Goal: Information Seeking & Learning: Learn about a topic

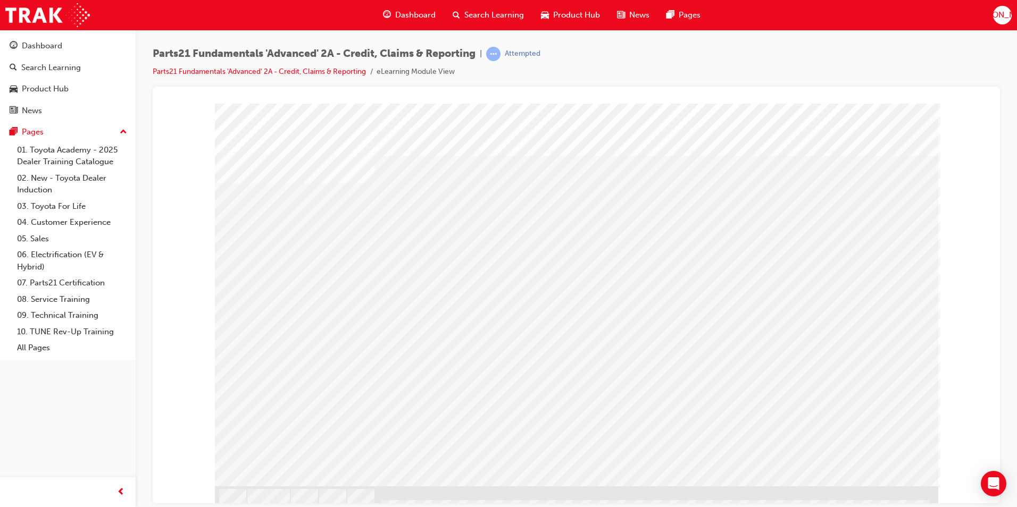
click at [199, 107] on div "s23" at bounding box center [576, 107] width 822 height 0
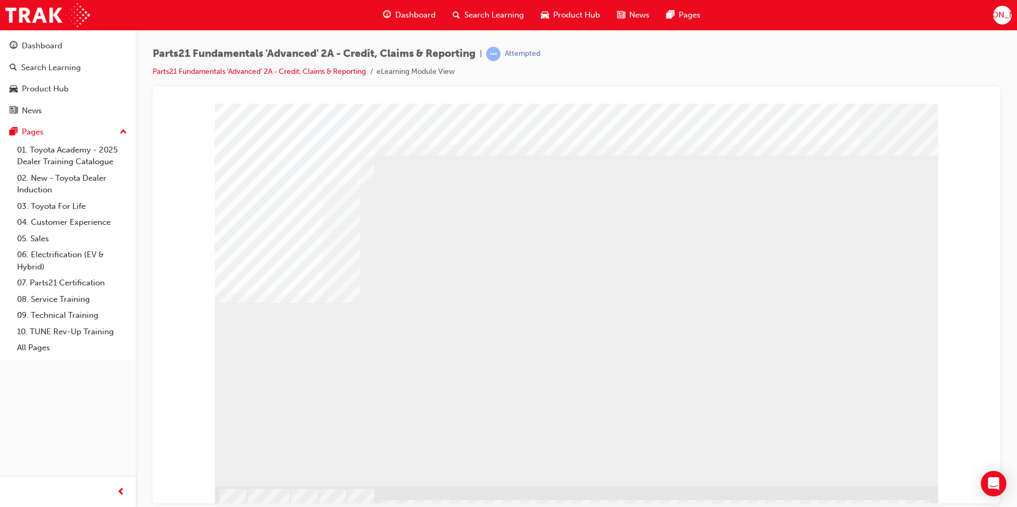
click at [284, 448] on div "s26" at bounding box center [249, 437] width 69 height 21
drag, startPoint x: 983, startPoint y: 295, endPoint x: 966, endPoint y: 422, distance: 128.3
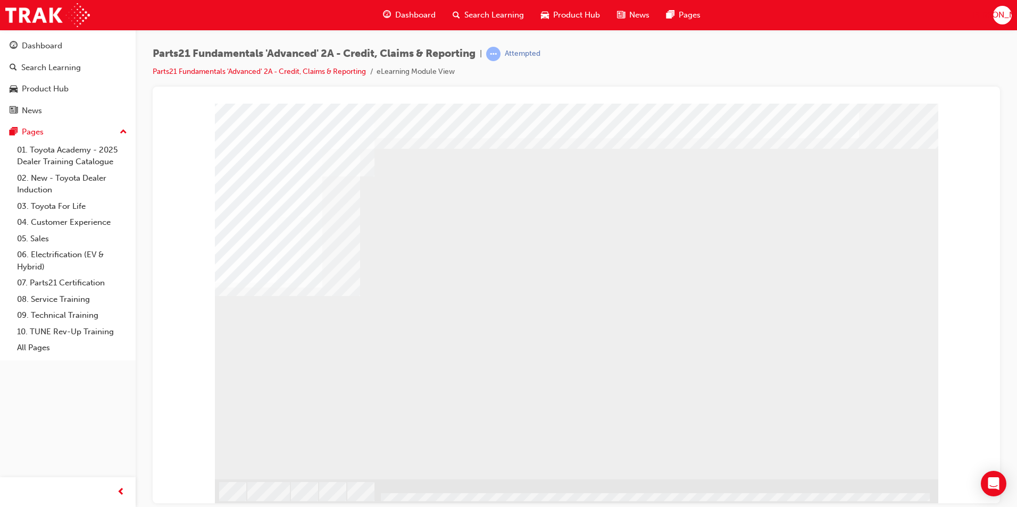
click at [972, 101] on div "s26" at bounding box center [576, 101] width 822 height 0
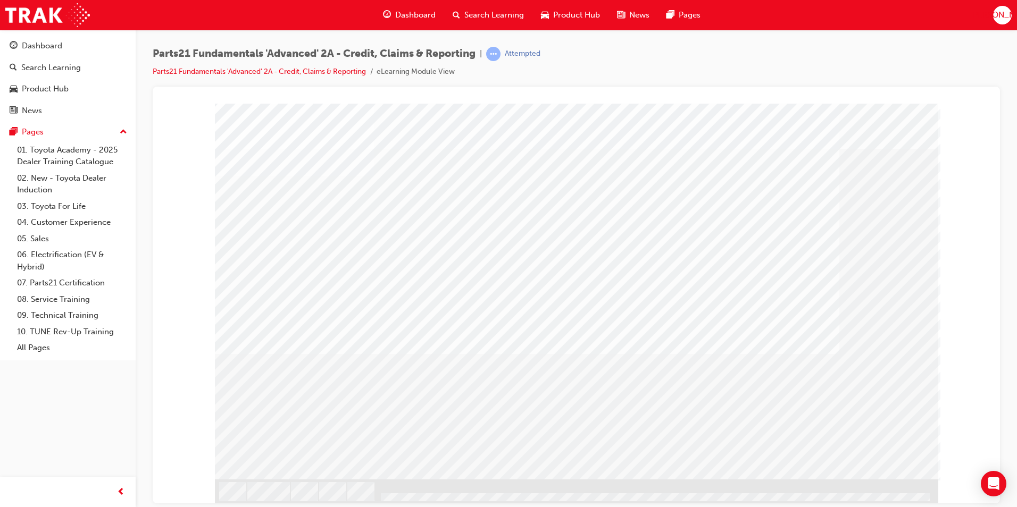
scroll to position [0, 0]
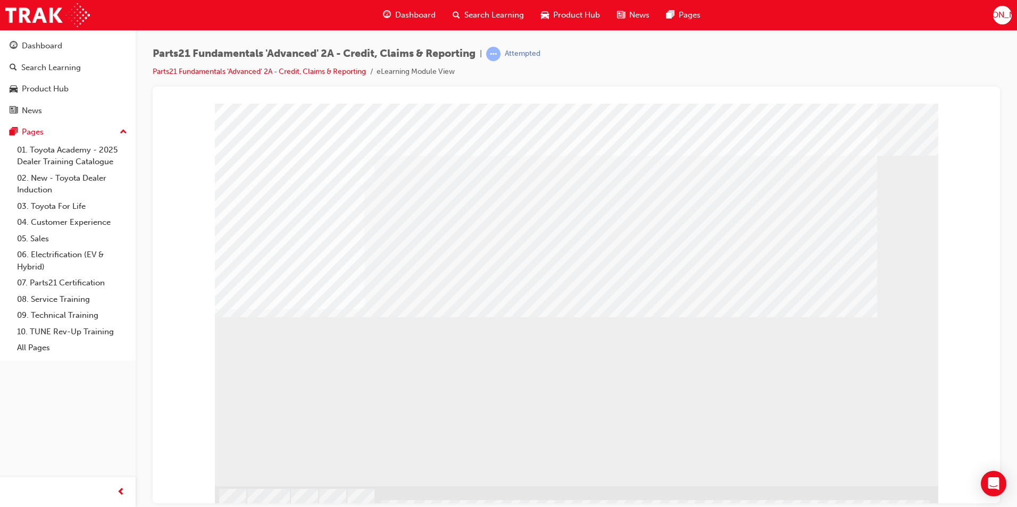
drag, startPoint x: 430, startPoint y: 248, endPoint x: 438, endPoint y: 244, distance: 8.8
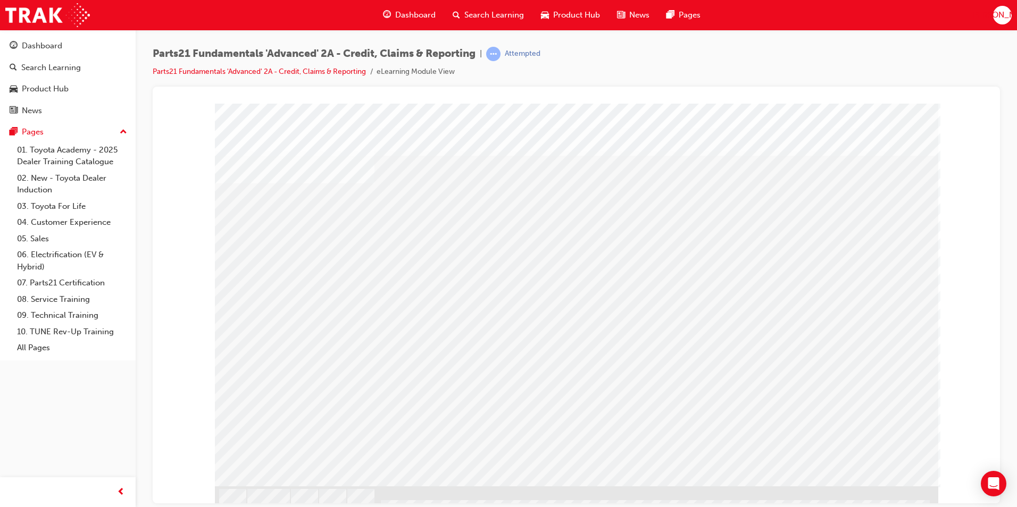
drag, startPoint x: 520, startPoint y: 309, endPoint x: 523, endPoint y: 304, distance: 6.1
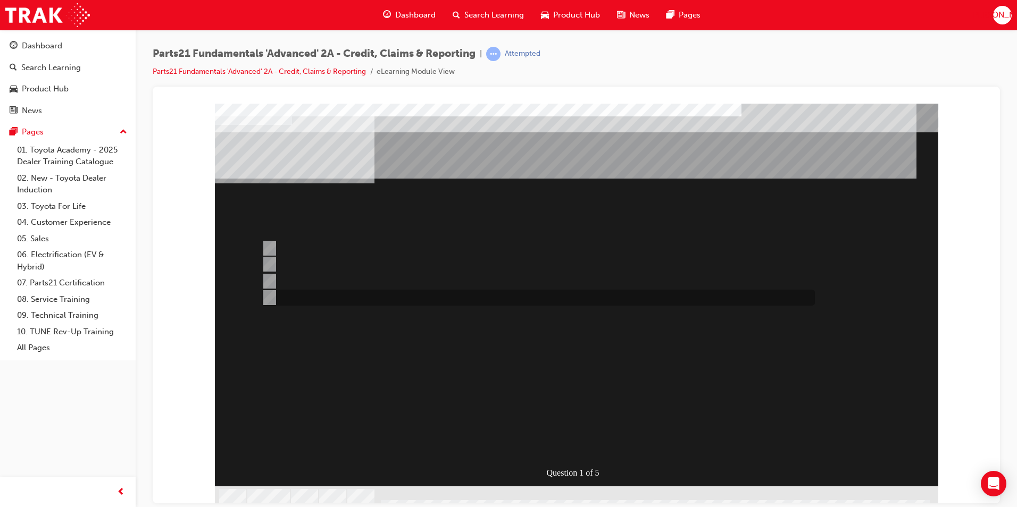
click at [262, 295] on input "Credit Return" at bounding box center [268, 298] width 12 height 12
radio input "true"
click at [266, 261] on input "CDR" at bounding box center [268, 264] width 12 height 12
radio input "true"
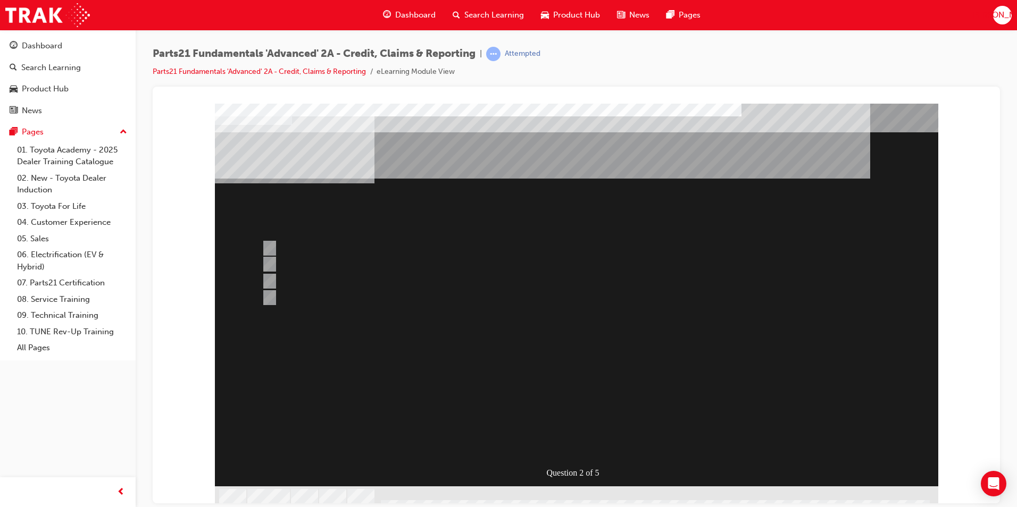
click at [305, 250] on div at bounding box center [535, 248] width 553 height 16
radio input "true"
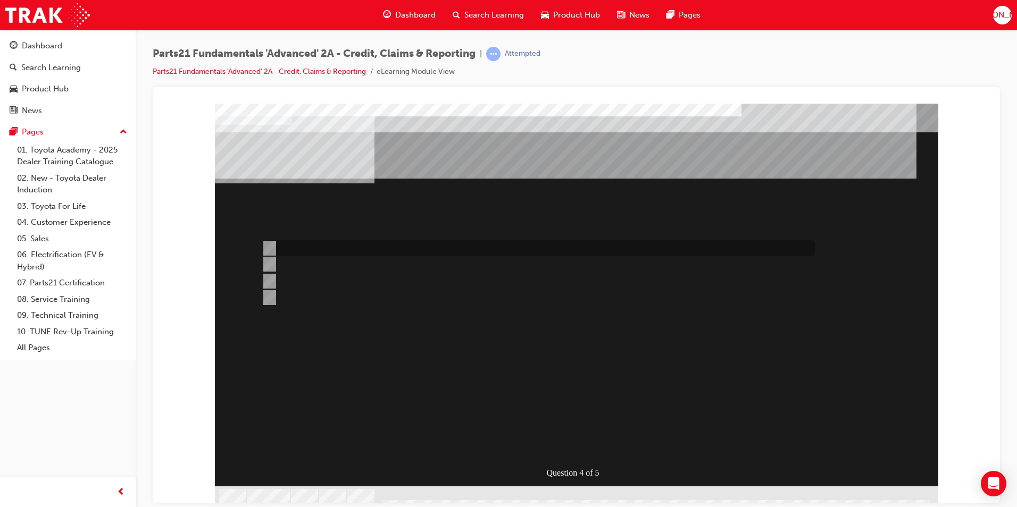
click at [486, 252] on div at bounding box center [535, 248] width 553 height 16
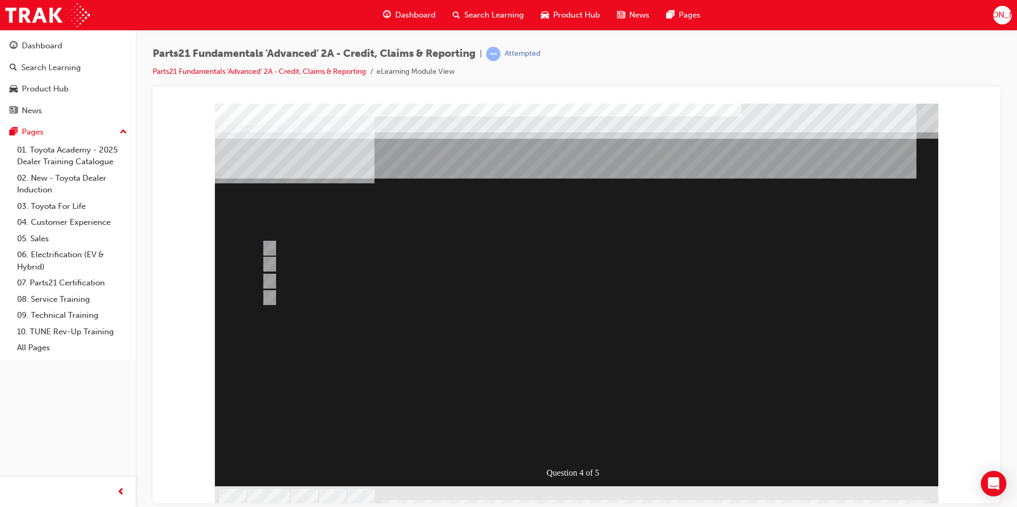
click at [321, 280] on div at bounding box center [576, 306] width 723 height 407
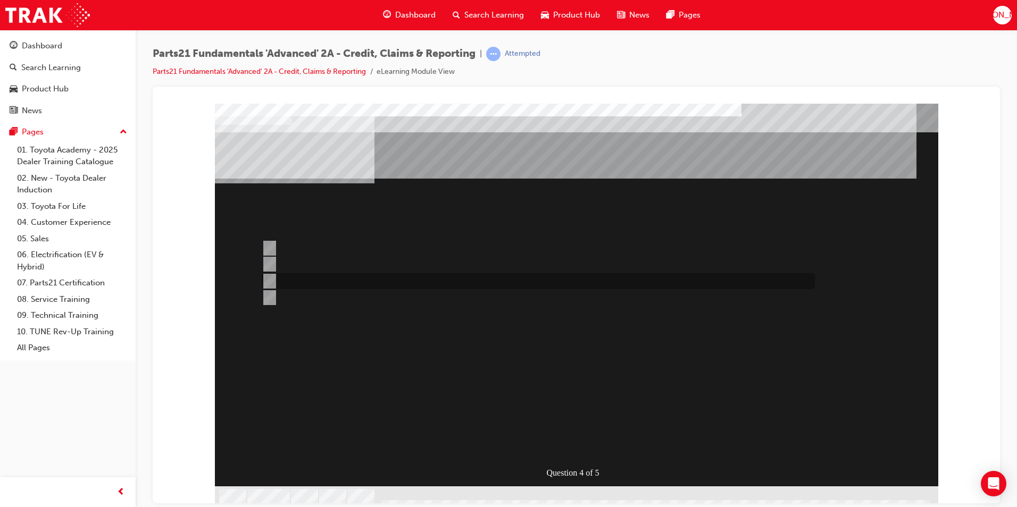
click at [269, 274] on div at bounding box center [535, 281] width 553 height 16
radio input "false"
radio input "true"
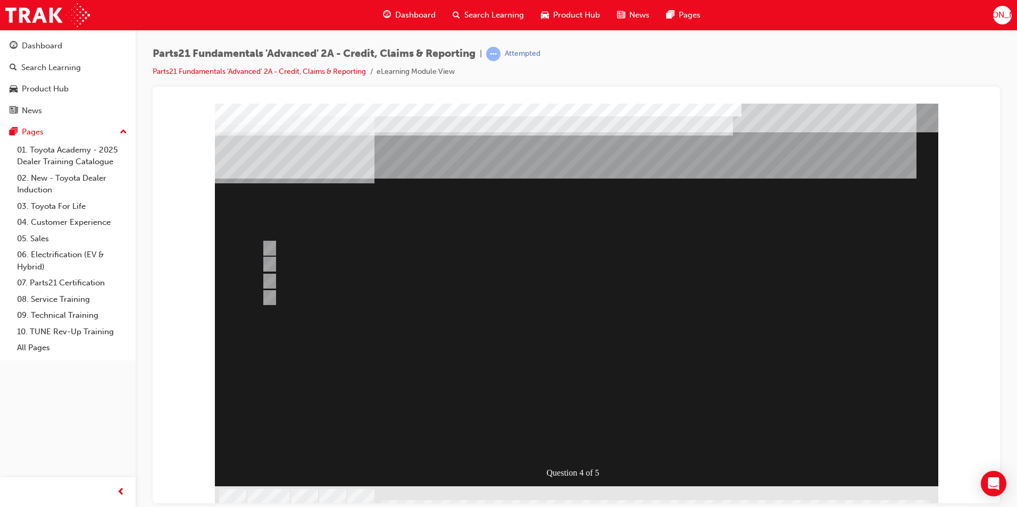
click at [333, 260] on div at bounding box center [576, 306] width 723 height 407
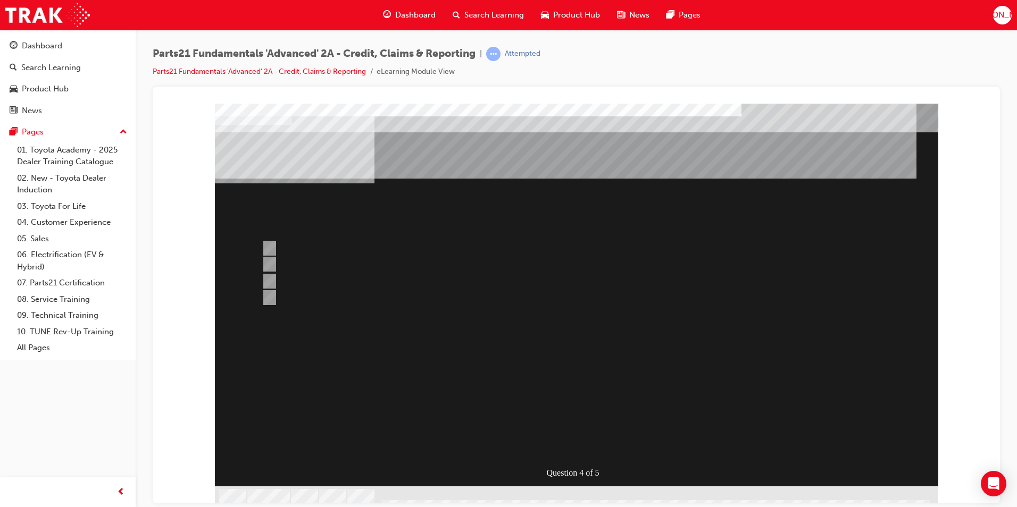
click at [330, 260] on div at bounding box center [535, 265] width 553 height 16
click at [420, 255] on div at bounding box center [535, 248] width 553 height 16
click at [344, 294] on div at bounding box center [535, 298] width 553 height 16
radio input "false"
radio input "true"
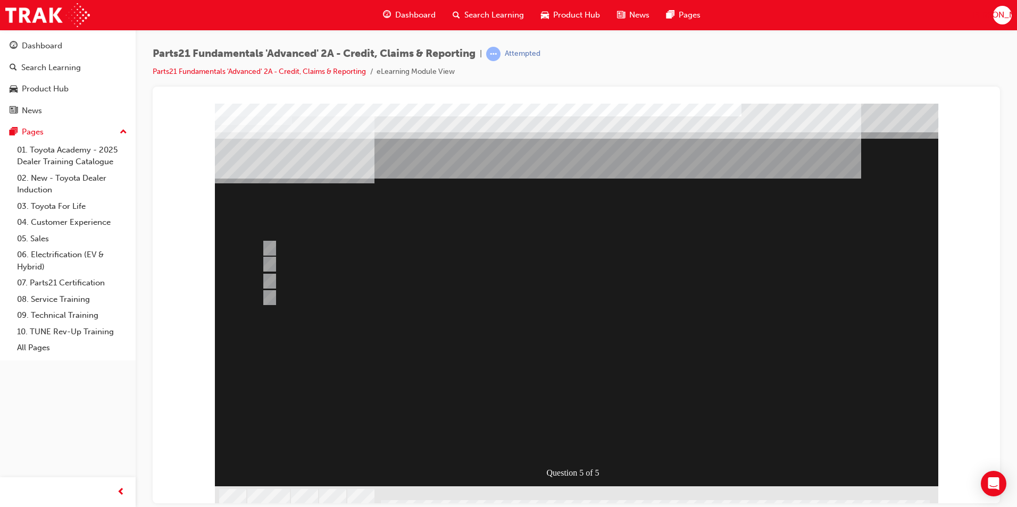
click at [588, 445] on div at bounding box center [576, 306] width 723 height 407
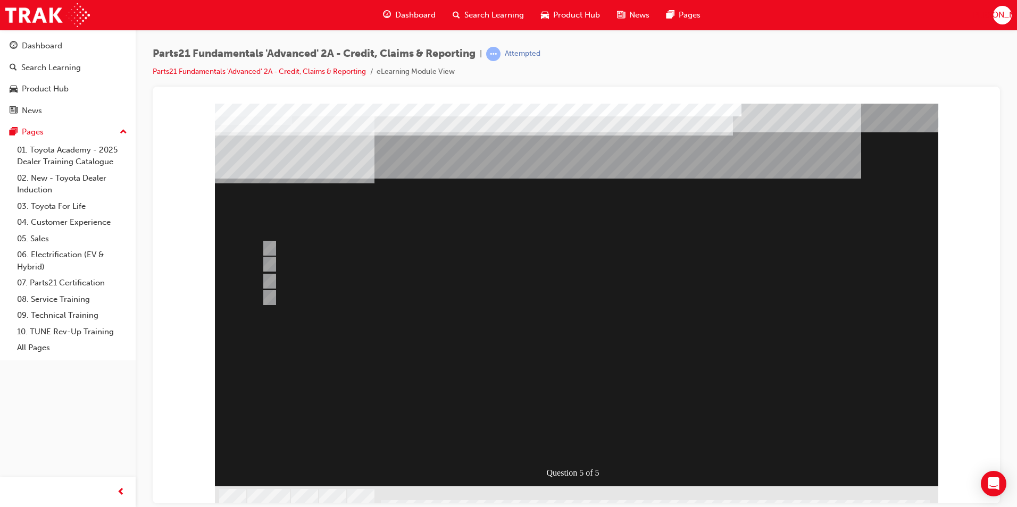
click at [316, 296] on div at bounding box center [576, 306] width 723 height 407
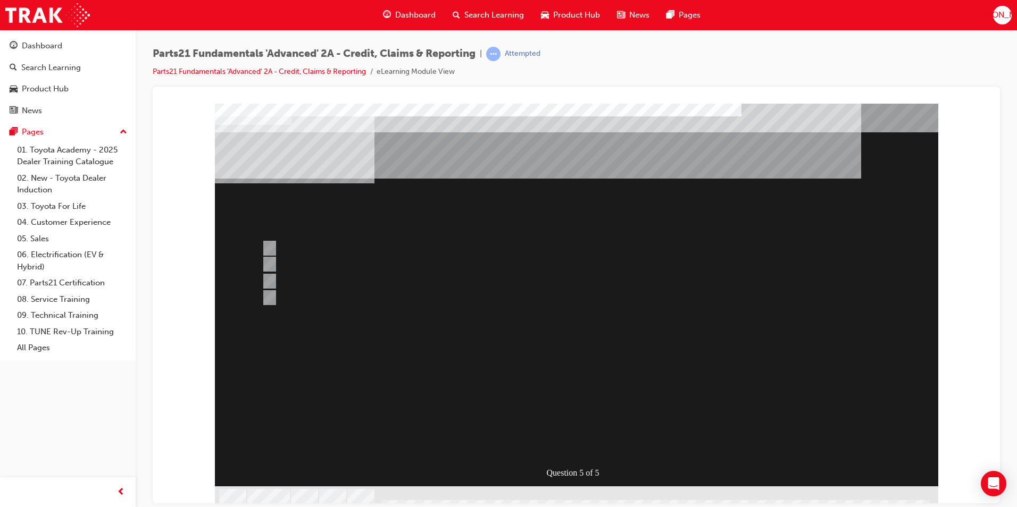
click at [317, 282] on div at bounding box center [535, 281] width 553 height 16
click at [275, 277] on div at bounding box center [535, 281] width 553 height 16
click at [275, 266] on div at bounding box center [535, 265] width 553 height 16
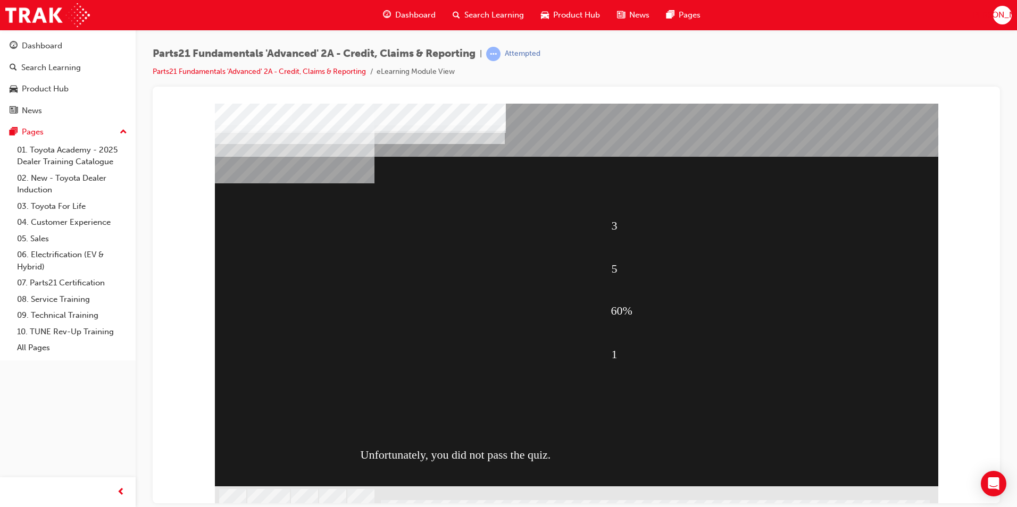
scroll to position [7, 0]
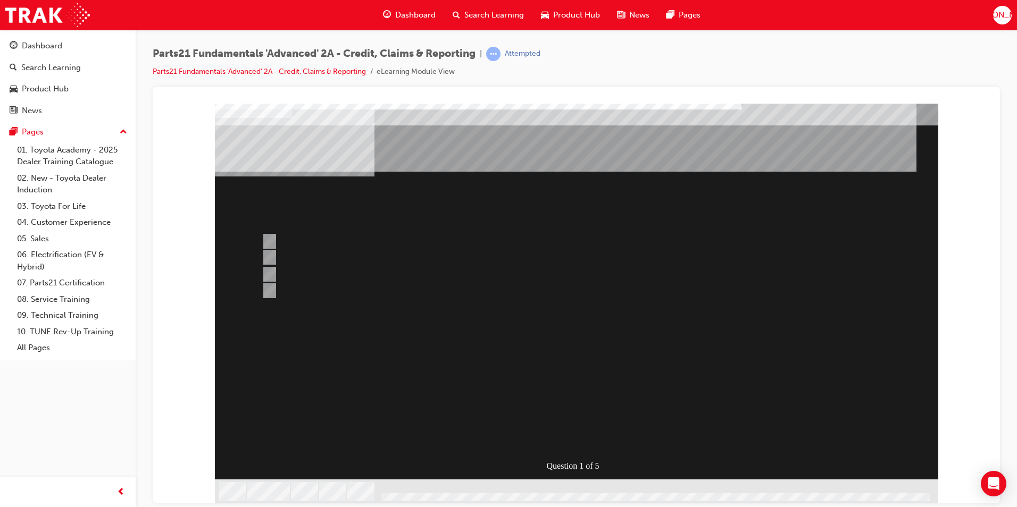
scroll to position [0, 0]
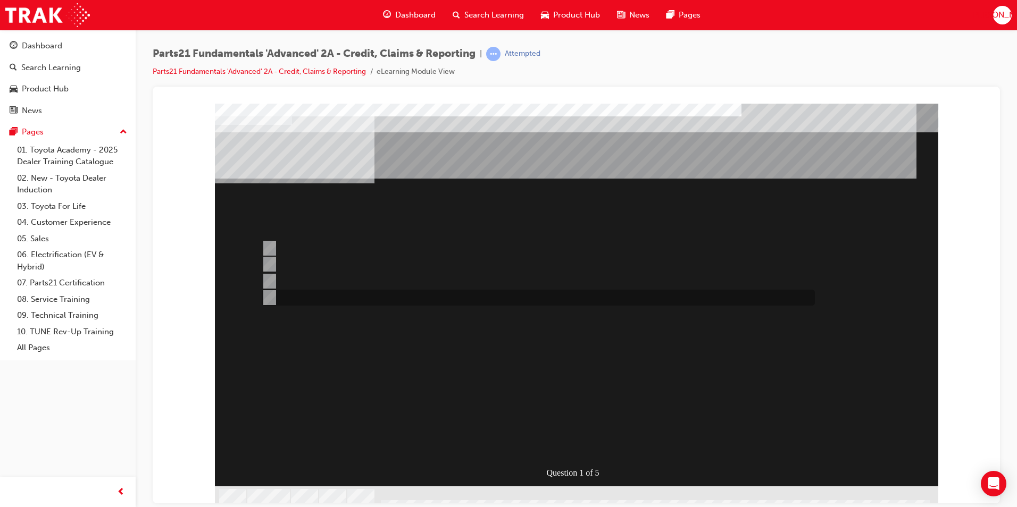
click at [269, 295] on input "Credit Return" at bounding box center [268, 298] width 12 height 12
radio input "true"
click at [266, 264] on input "CDR" at bounding box center [268, 264] width 12 height 12
radio input "true"
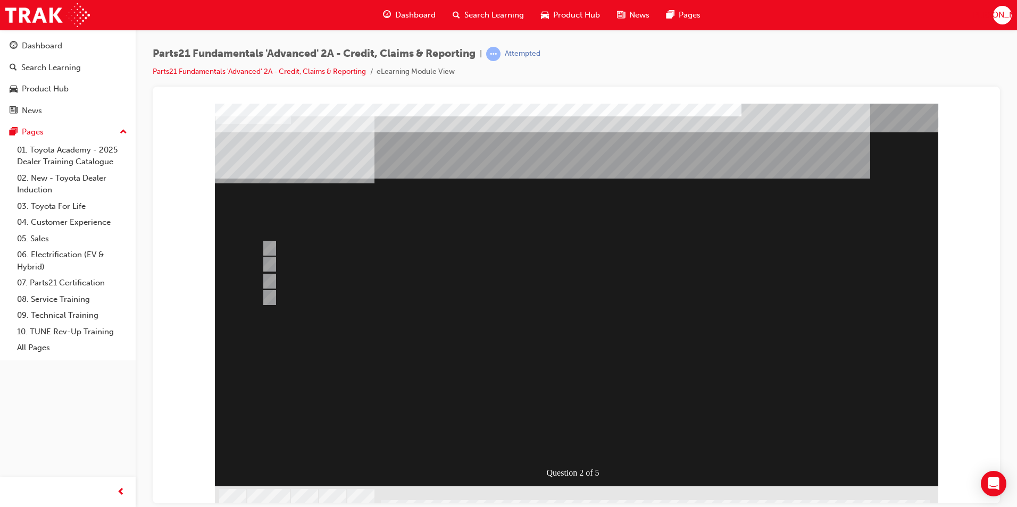
click at [305, 248] on div at bounding box center [535, 248] width 553 height 16
radio input "true"
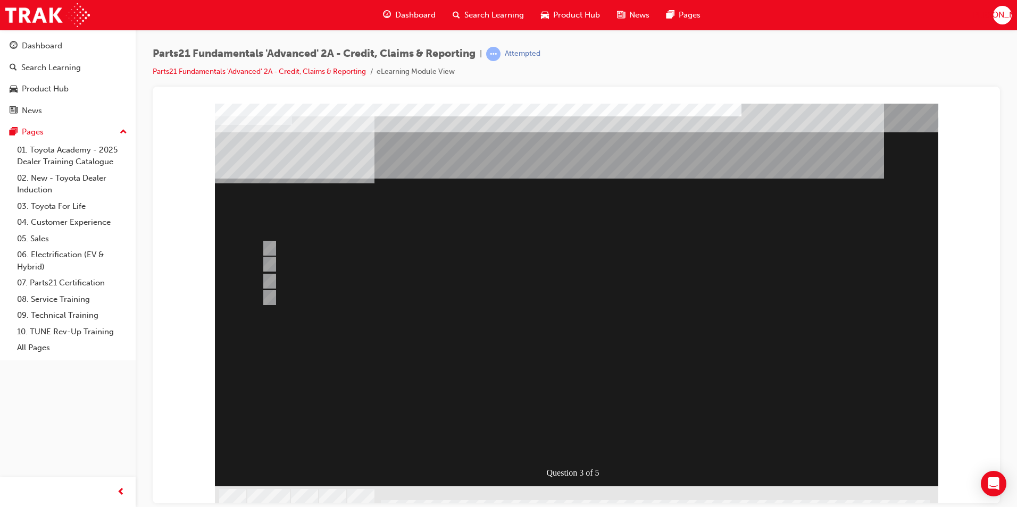
click at [305, 300] on div at bounding box center [535, 298] width 553 height 16
radio input "true"
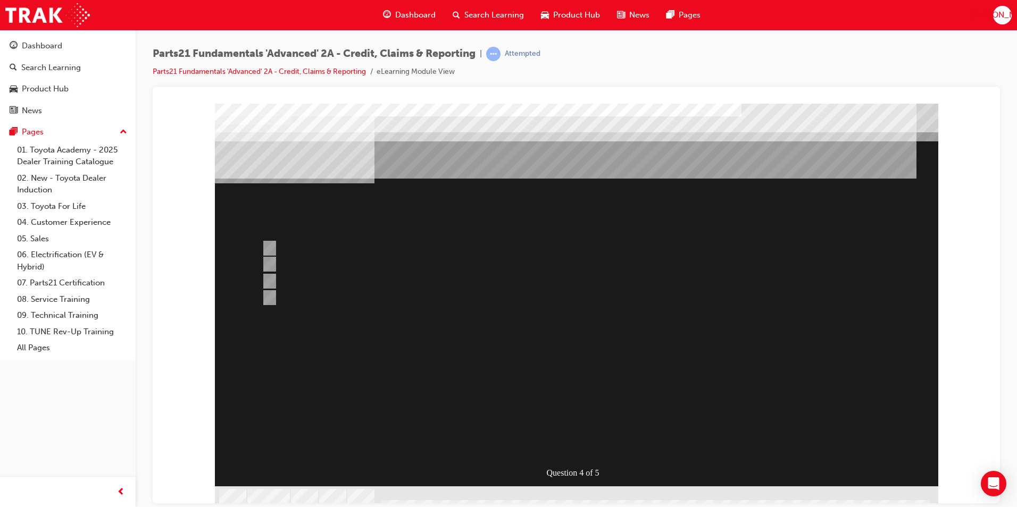
click at [584, 445] on div at bounding box center [576, 306] width 723 height 407
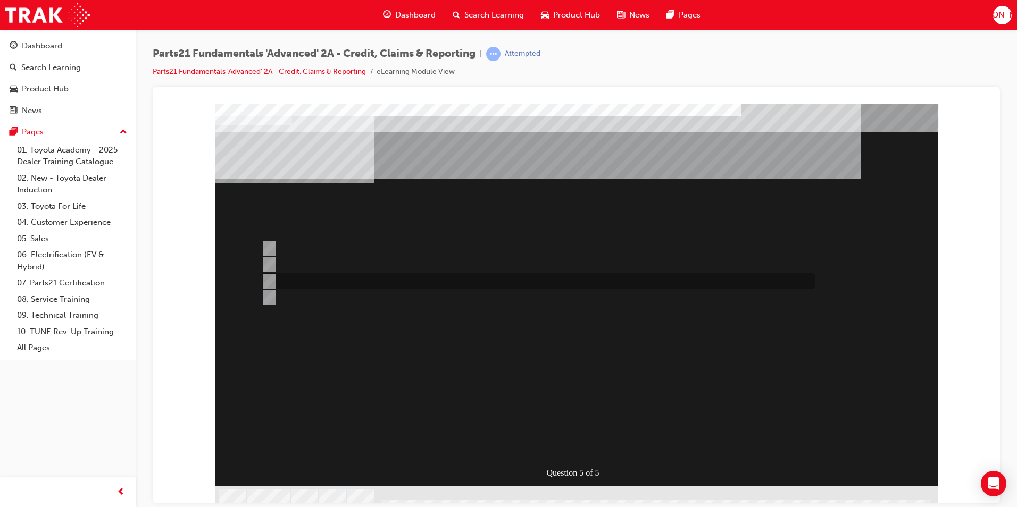
click at [338, 278] on div at bounding box center [535, 281] width 553 height 16
radio input "true"
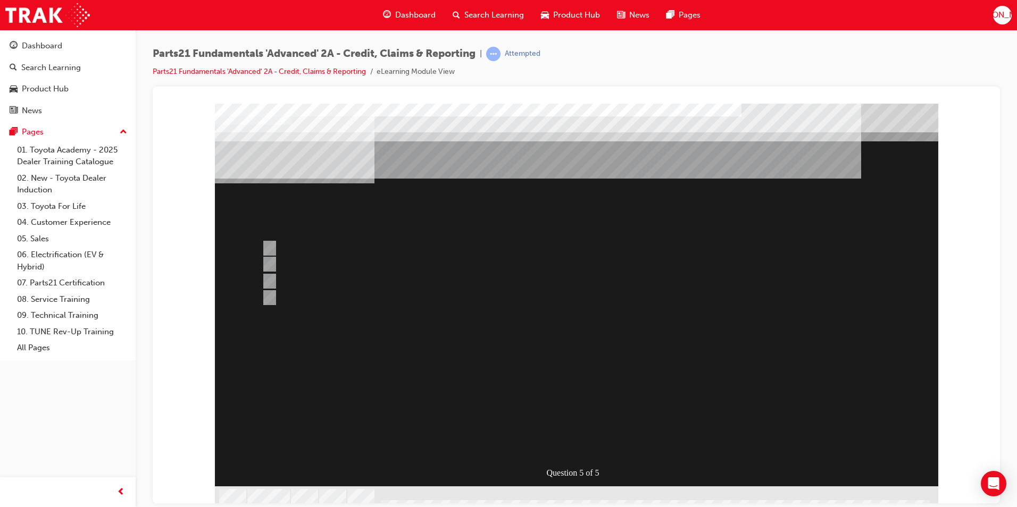
click at [589, 441] on div at bounding box center [576, 306] width 723 height 407
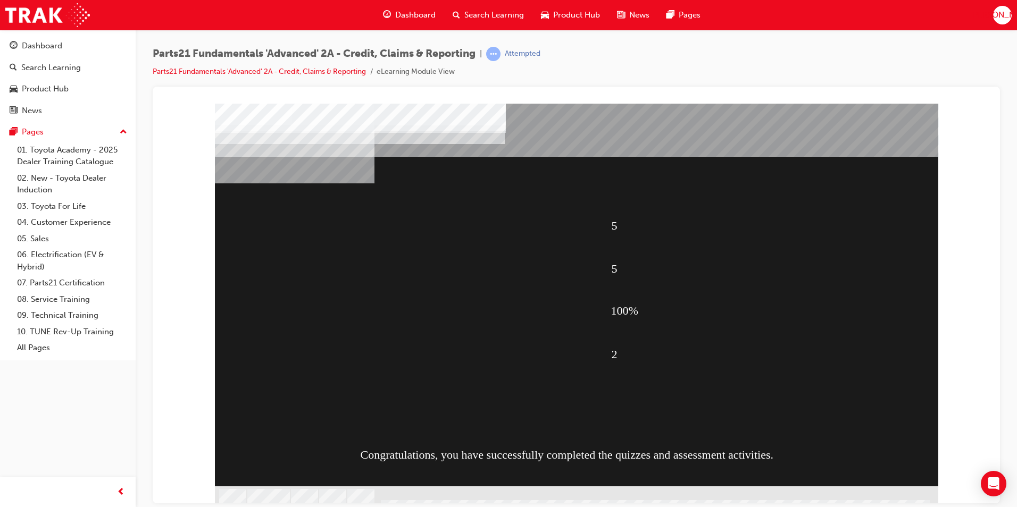
click at [577, 444] on div "Congratulations, you have successfully completed the quizzes and assessment act…" at bounding box center [577, 454] width 432 height 43
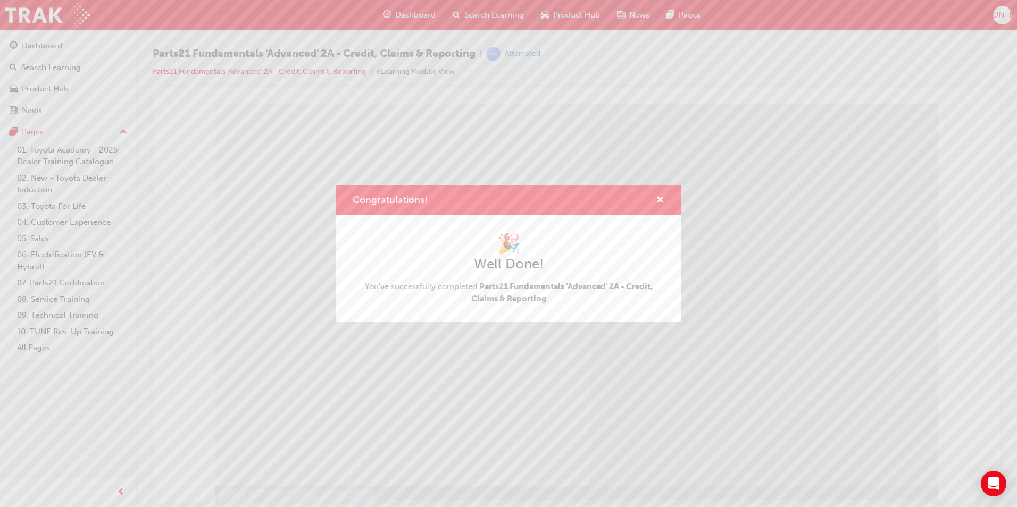
click at [666, 200] on div "Congratulations!" at bounding box center [509, 201] width 346 height 30
click at [657, 203] on span "cross-icon" at bounding box center [660, 201] width 8 height 10
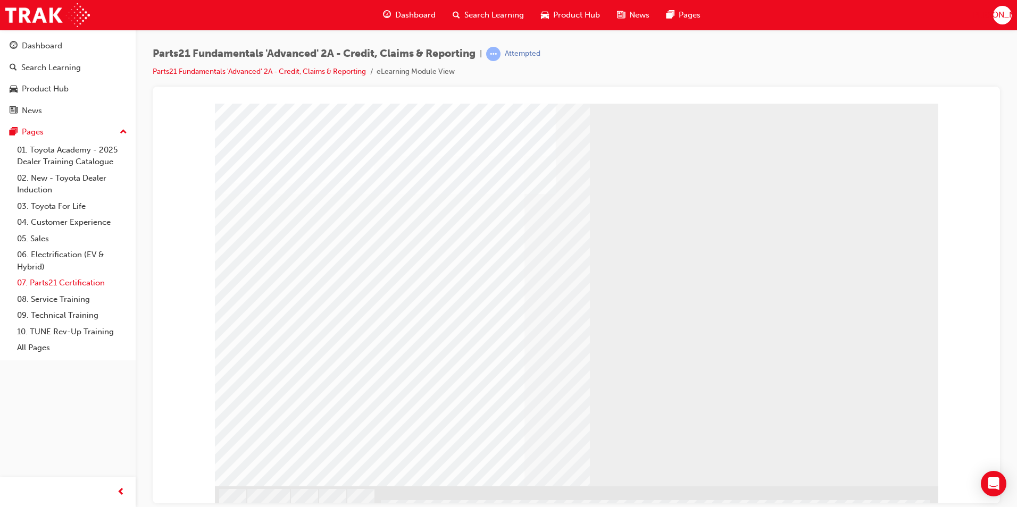
click at [46, 282] on link "07. Parts21 Certification" at bounding box center [72, 283] width 119 height 16
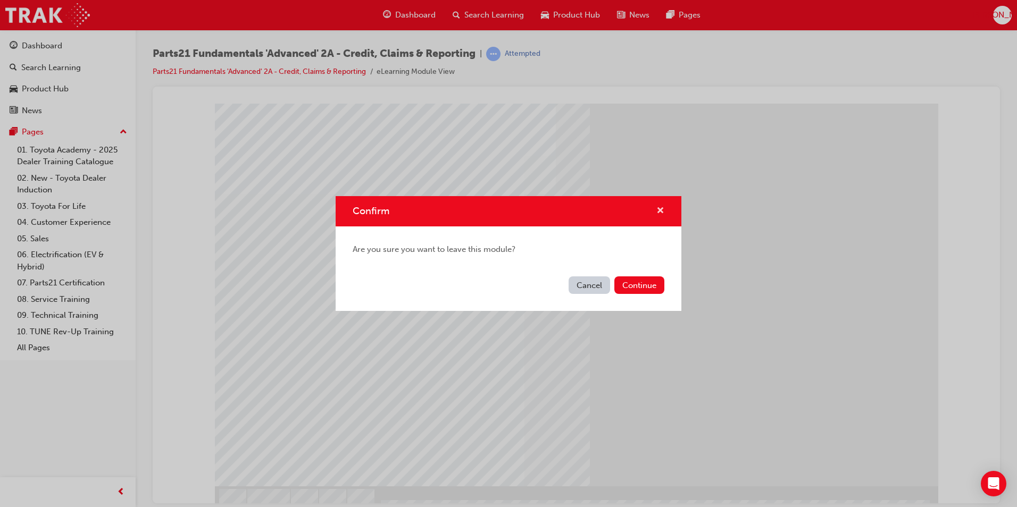
click at [657, 210] on span "cross-icon" at bounding box center [660, 212] width 8 height 10
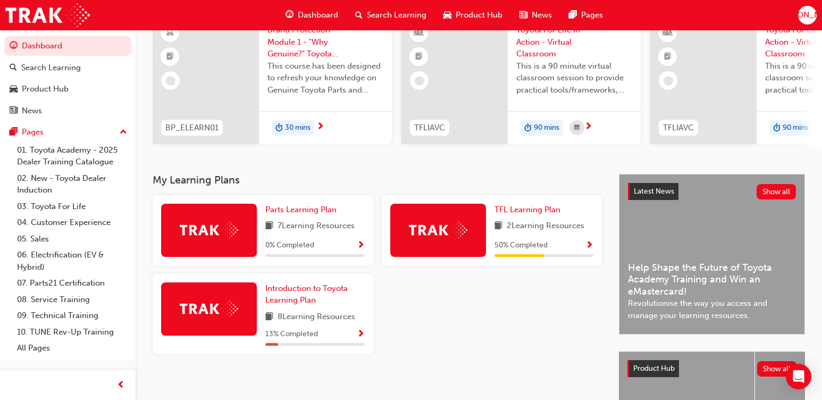
scroll to position [106, 0]
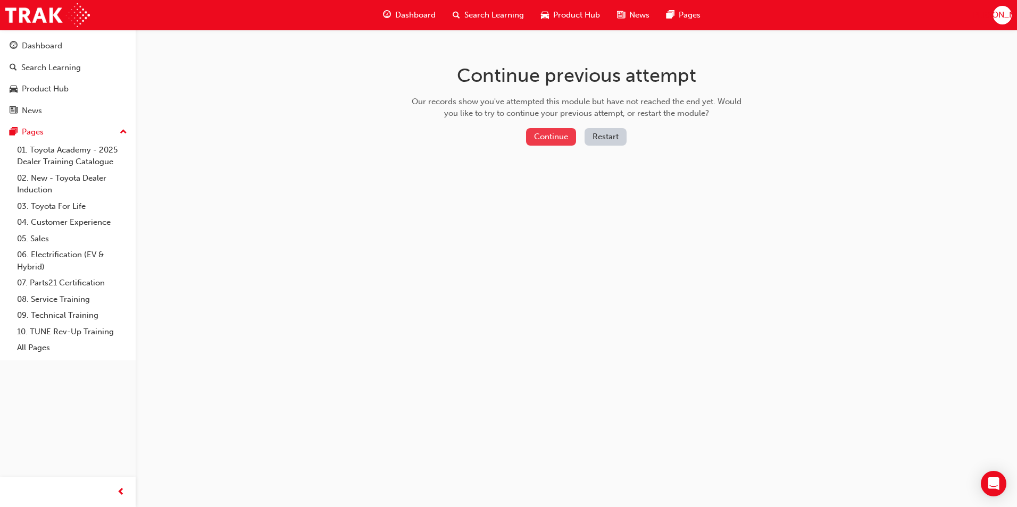
click at [558, 136] on button "Continue" at bounding box center [551, 137] width 50 height 18
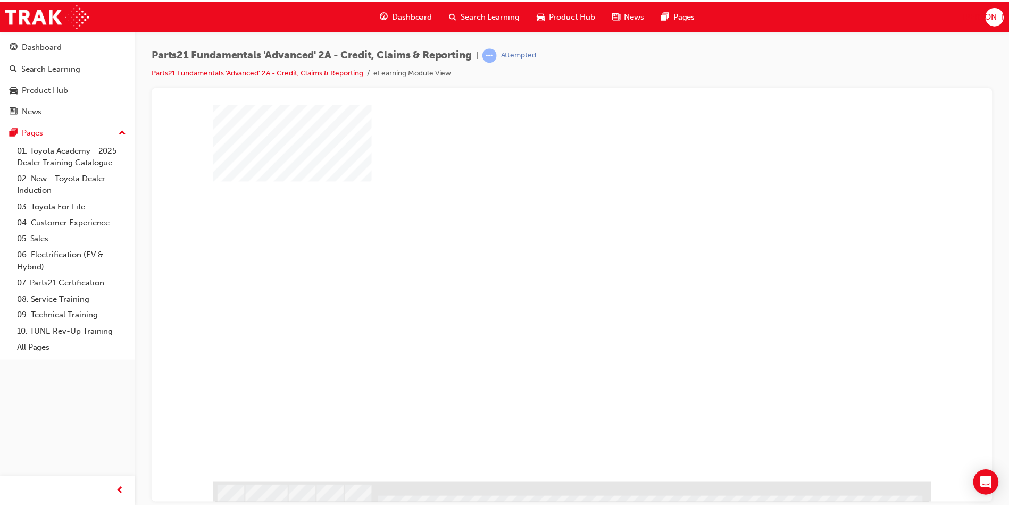
scroll to position [7, 0]
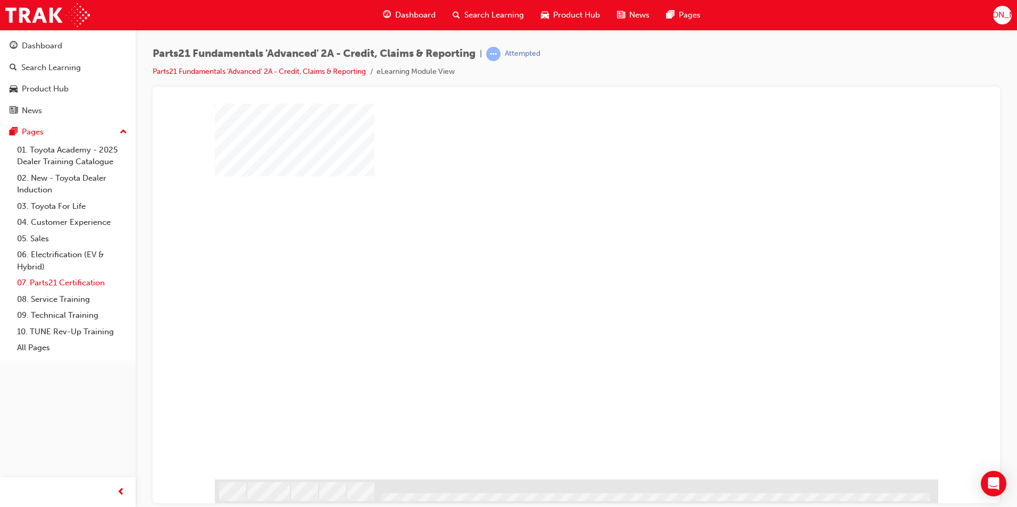
click at [75, 284] on link "07. Parts21 Certification" at bounding box center [72, 283] width 119 height 16
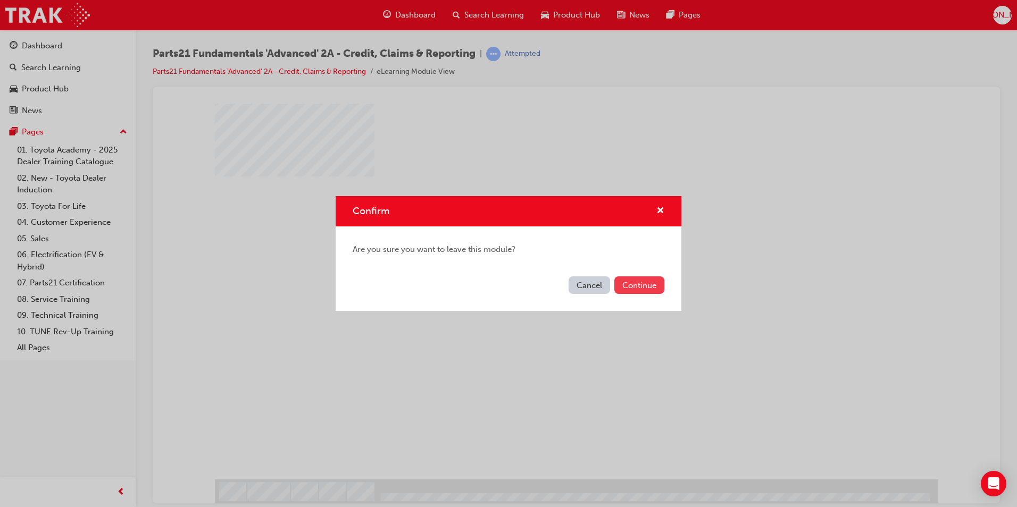
click at [638, 286] on button "Continue" at bounding box center [639, 286] width 50 height 18
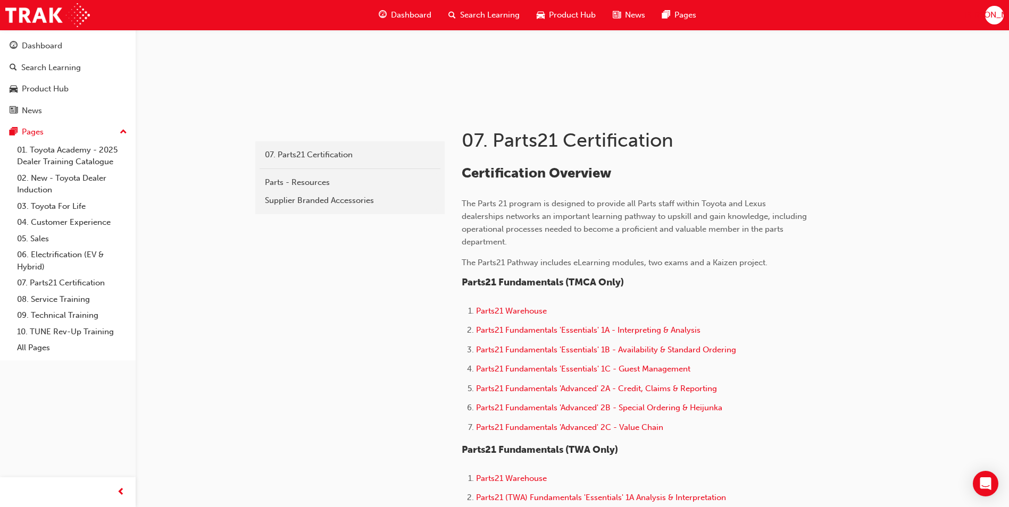
scroll to position [160, 0]
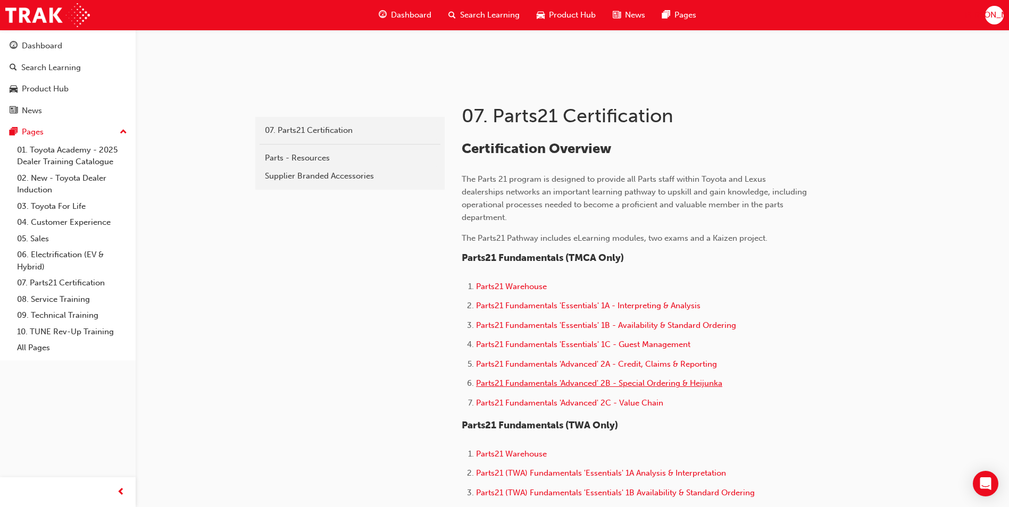
click at [630, 381] on span "Parts21 Fundamentals 'Advanced' 2B - Special Ordering & Heijunka" at bounding box center [599, 384] width 246 height 10
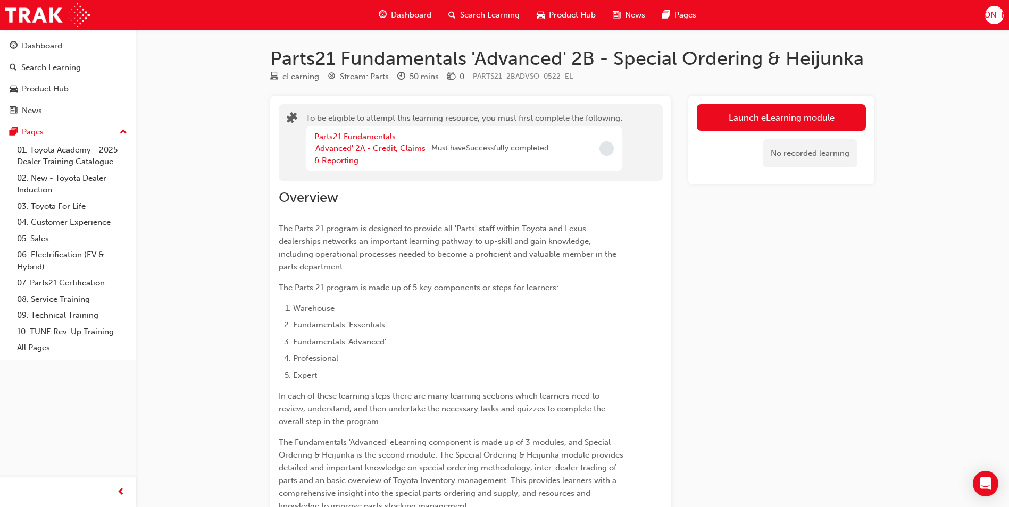
click at [391, 11] on span "Dashboard" at bounding box center [411, 15] width 40 height 12
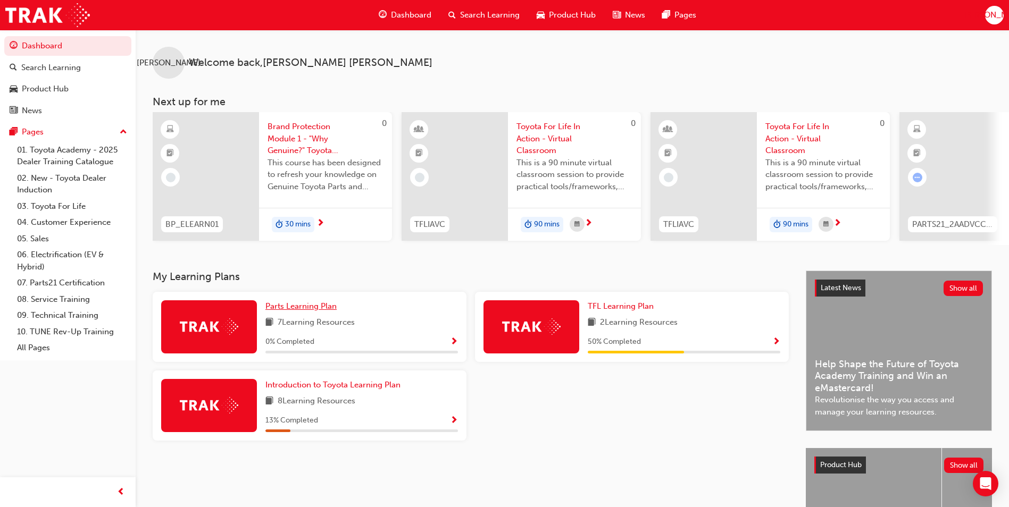
click at [298, 311] on span "Parts Learning Plan" at bounding box center [300, 307] width 71 height 10
click at [636, 313] on link "TFL Learning Plan" at bounding box center [623, 306] width 70 height 12
click at [57, 284] on link "07. Parts21 Certification" at bounding box center [72, 283] width 119 height 16
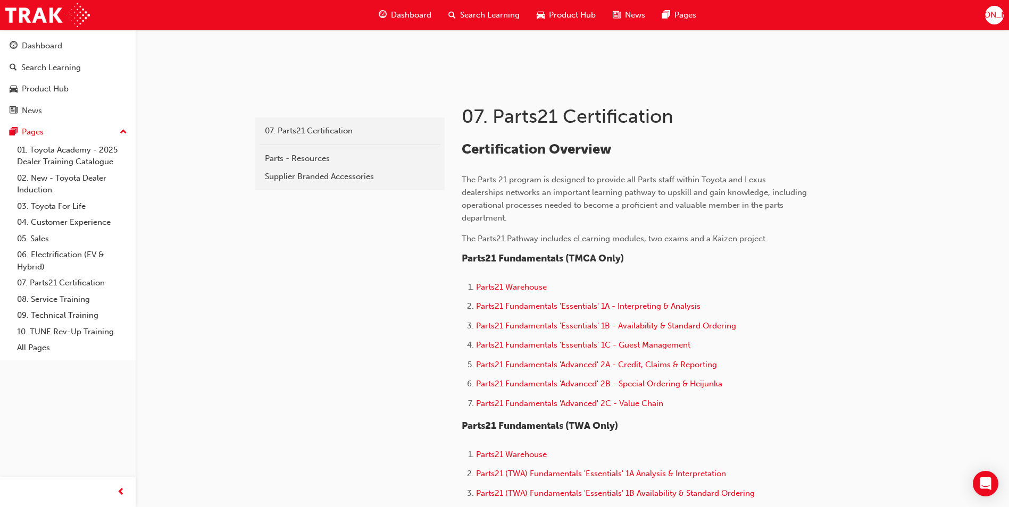
scroll to position [160, 0]
click at [639, 365] on span "Parts21 Fundamentals 'Advanced' 2A - Credit, Claims & Reporting" at bounding box center [596, 364] width 241 height 10
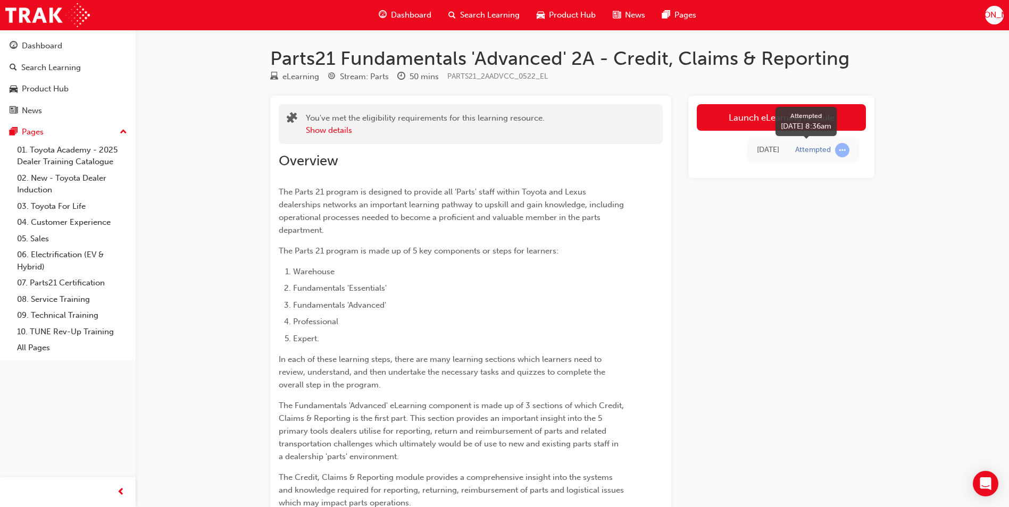
click at [837, 158] on td "Attempted" at bounding box center [822, 150] width 70 height 22
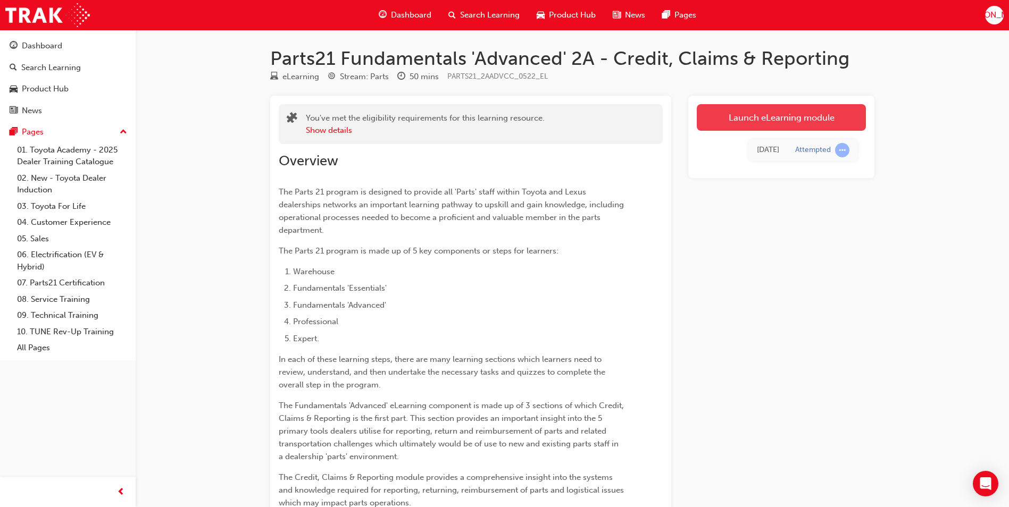
click at [814, 110] on link "Launch eLearning module" at bounding box center [781, 117] width 169 height 27
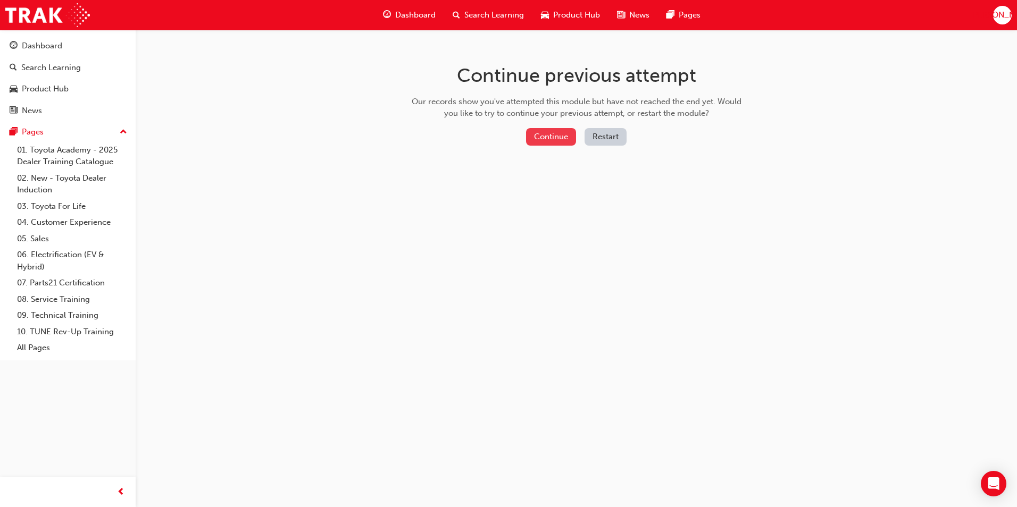
click at [549, 143] on button "Continue" at bounding box center [551, 137] width 50 height 18
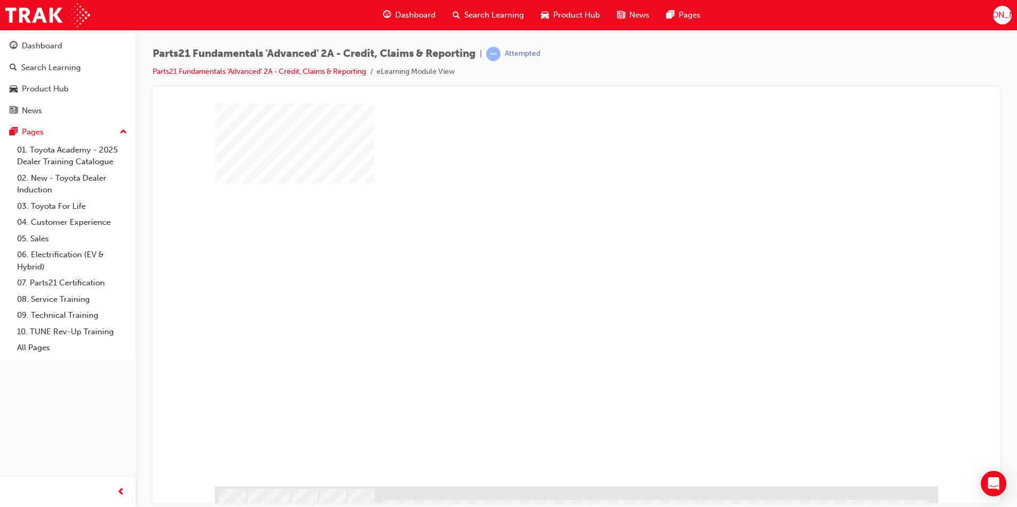
click at [265, 486] on div at bounding box center [576, 502] width 723 height 32
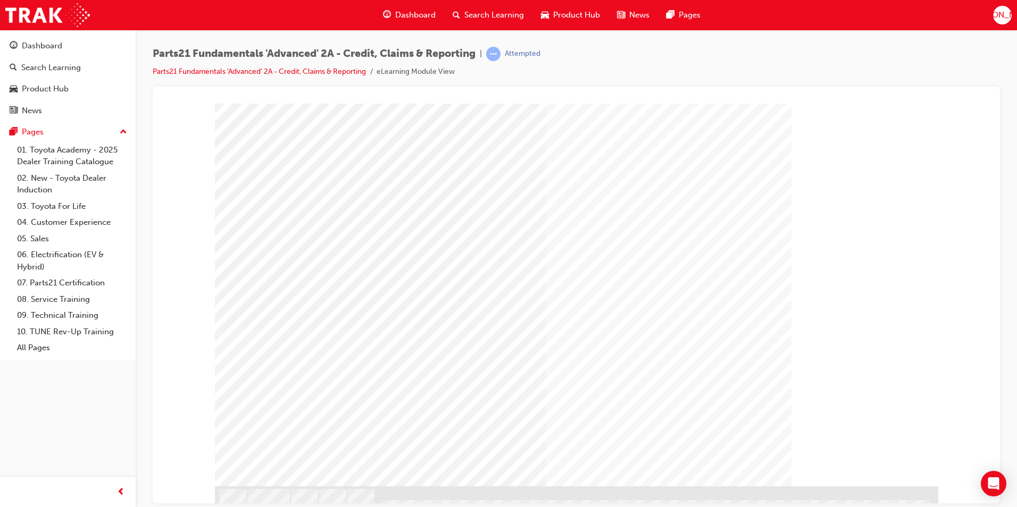
scroll to position [7, 0]
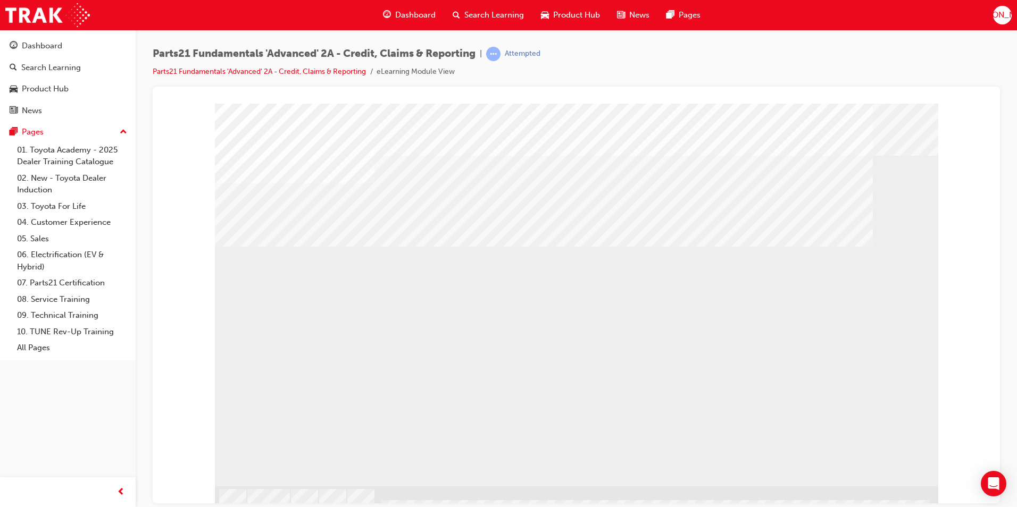
click at [411, 494] on div at bounding box center [576, 495] width 723 height 32
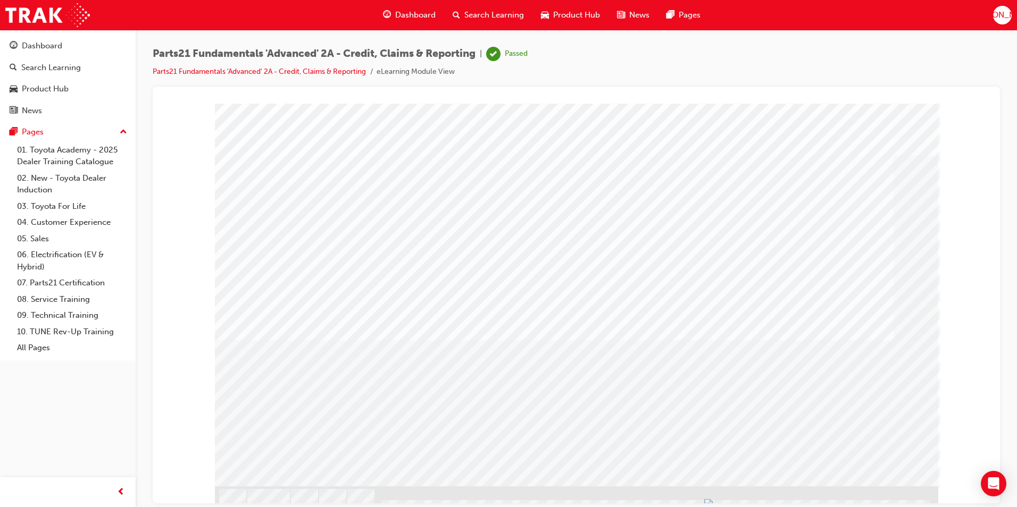
drag, startPoint x: 403, startPoint y: 497, endPoint x: 982, endPoint y: 477, distance: 580.0
click at [982, 107] on div "application" at bounding box center [576, 107] width 822 height 0
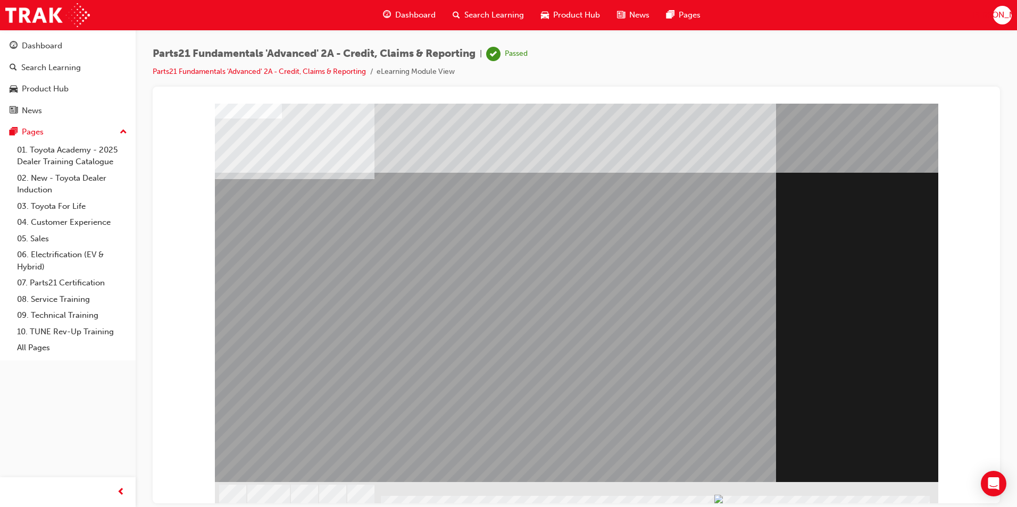
scroll to position [7, 0]
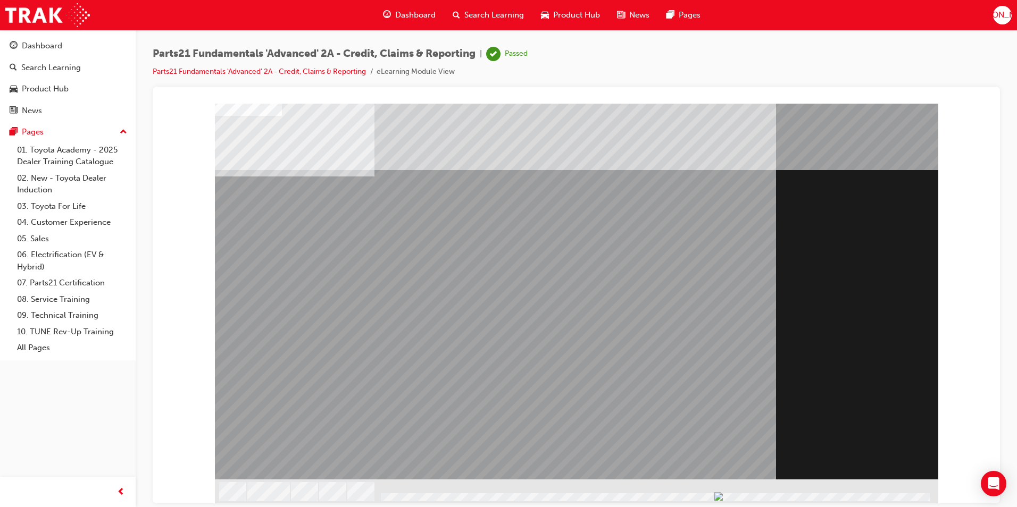
click at [926, 502] on div at bounding box center [576, 491] width 723 height 24
click at [973, 101] on div "Section Title Page" at bounding box center [576, 101] width 822 height 0
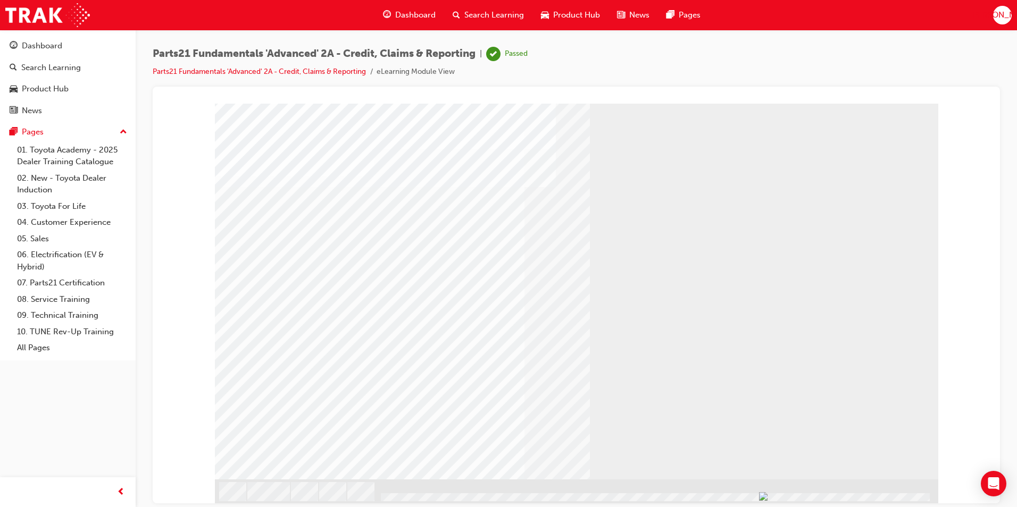
scroll to position [0, 0]
drag, startPoint x: 880, startPoint y: 494, endPoint x: 966, endPoint y: 507, distance: 86.6
click at [966, 107] on html "Loading..." at bounding box center [576, 105] width 830 height 4
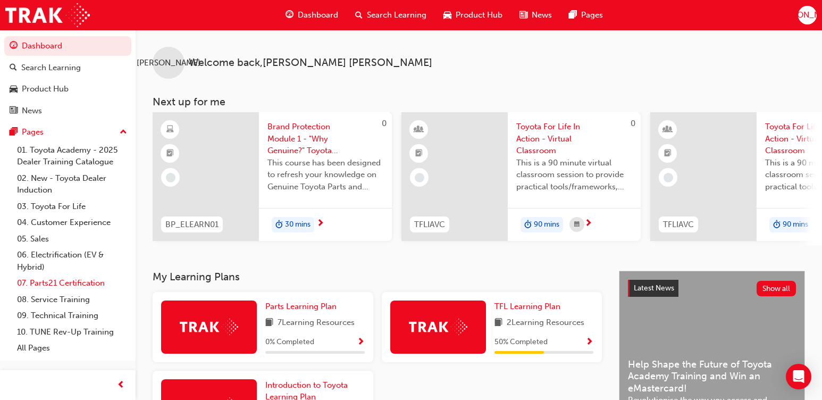
click at [76, 280] on link "07. Parts21 Certification" at bounding box center [72, 283] width 119 height 16
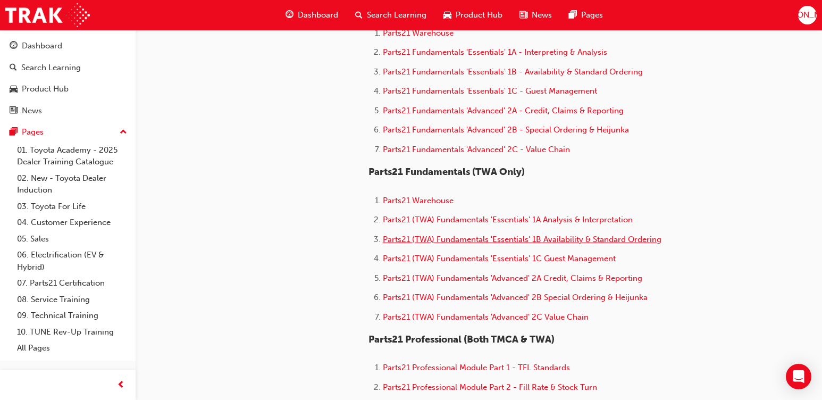
scroll to position [425, 0]
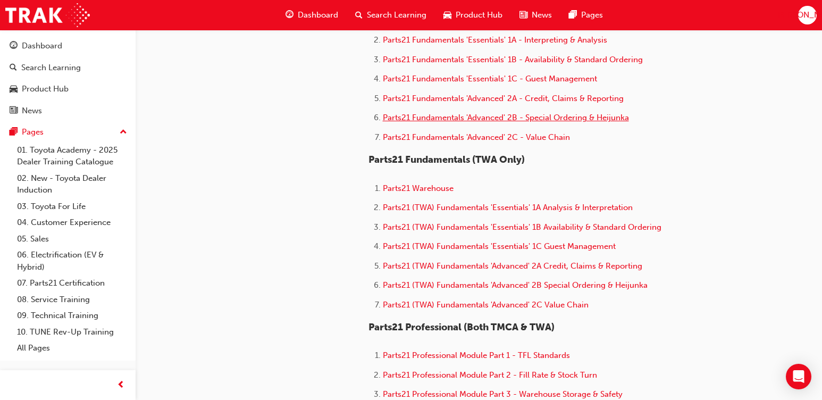
click at [512, 116] on span "Parts21 Fundamentals 'Advanced' 2B - Special Ordering & Heijunka" at bounding box center [506, 118] width 246 height 10
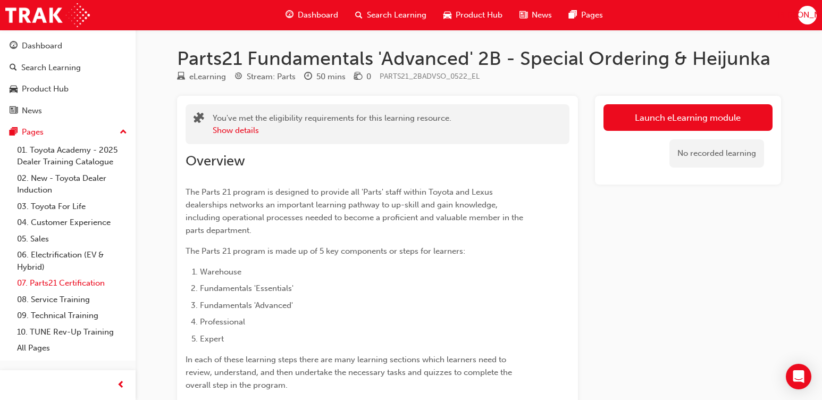
click at [68, 279] on link "07. Parts21 Certification" at bounding box center [72, 283] width 119 height 16
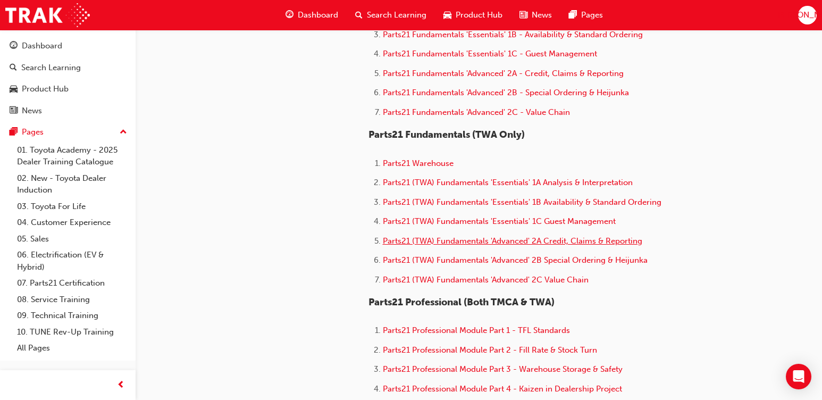
scroll to position [479, 0]
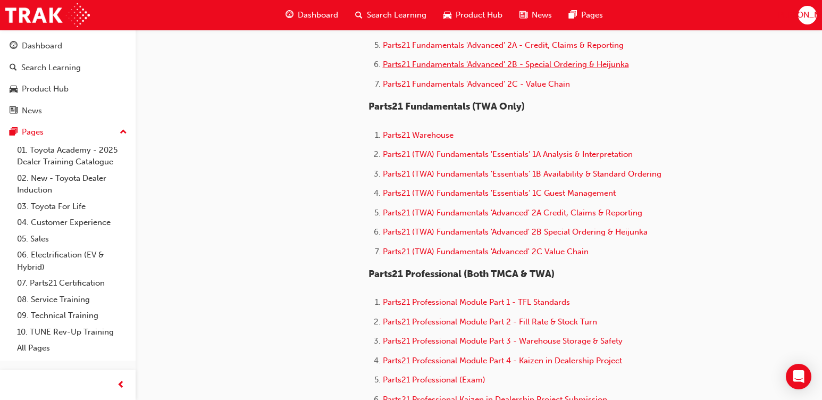
click at [549, 61] on span "Parts21 Fundamentals 'Advanced' 2B - Special Ordering & Heijunka" at bounding box center [506, 65] width 246 height 10
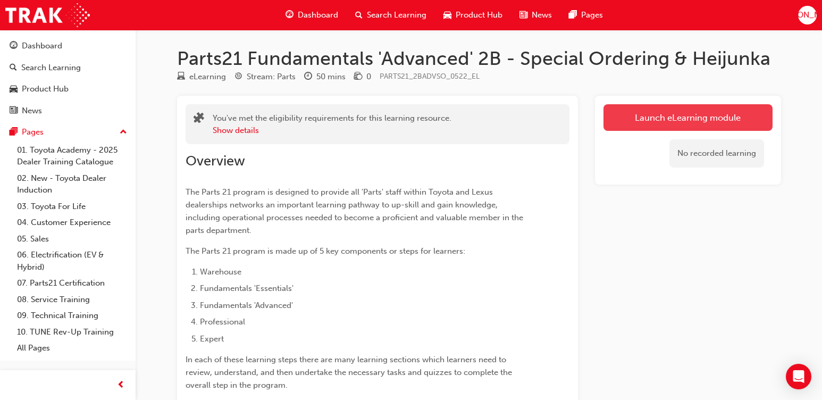
click at [667, 111] on link "Launch eLearning module" at bounding box center [688, 117] width 169 height 27
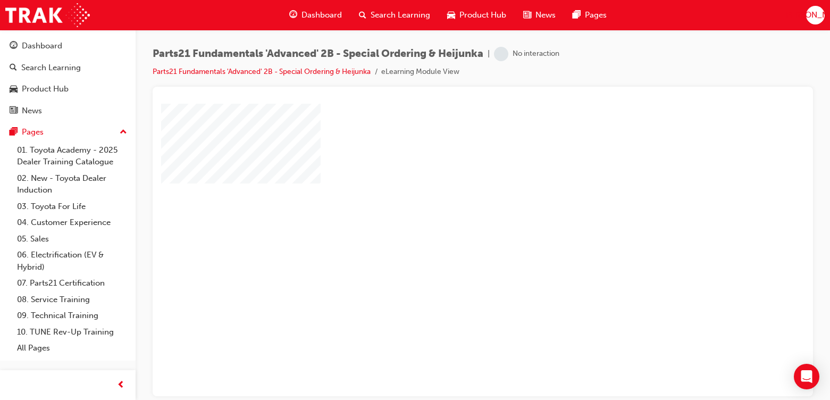
click at [452, 219] on div "play" at bounding box center [452, 219] width 0 height 0
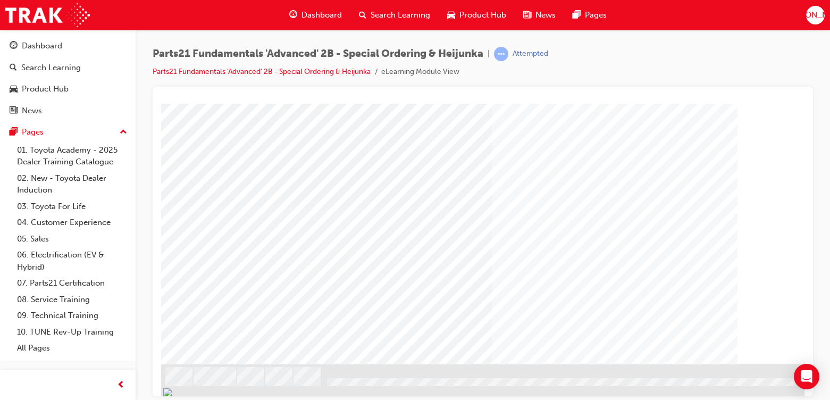
scroll to position [122, 88]
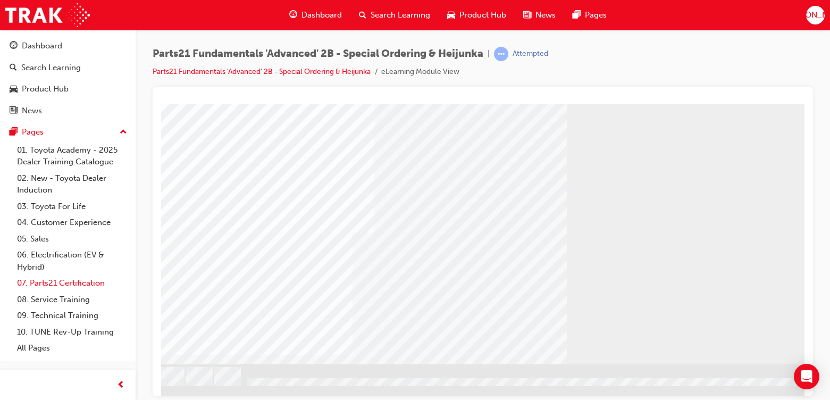
click at [67, 279] on link "07. Parts21 Certification" at bounding box center [72, 283] width 119 height 16
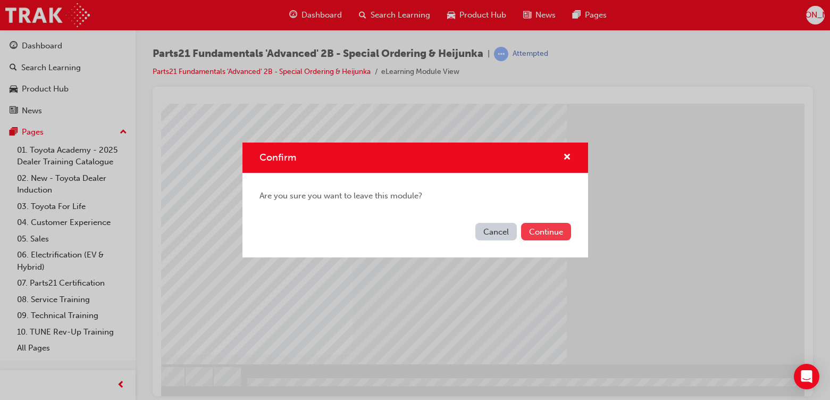
click at [543, 231] on button "Continue" at bounding box center [546, 232] width 50 height 18
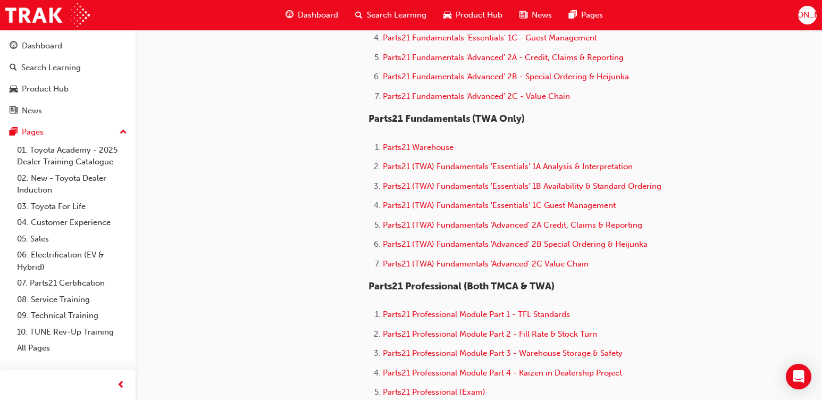
scroll to position [425, 0]
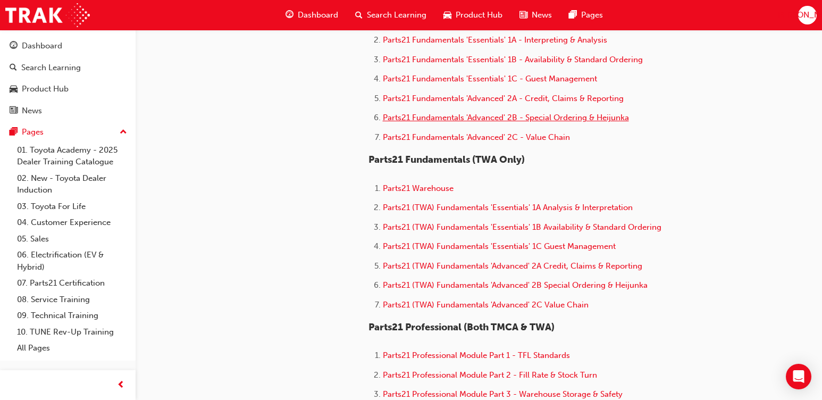
click at [581, 114] on span "Parts21 Fundamentals 'Advanced' 2B - Special Ordering & Heijunka" at bounding box center [506, 118] width 246 height 10
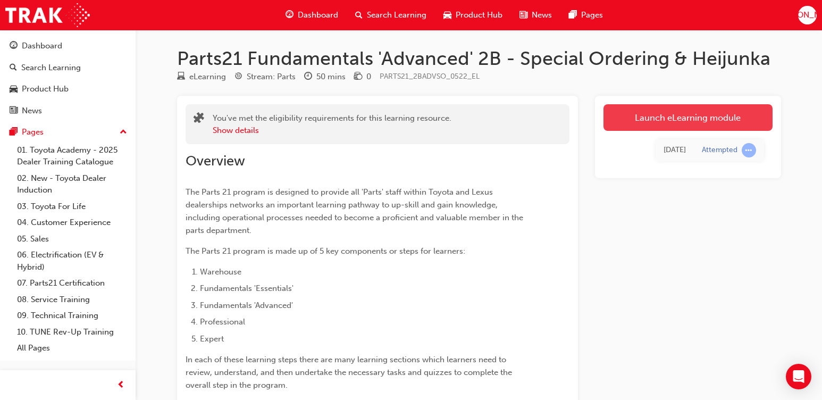
click at [708, 123] on link "Launch eLearning module" at bounding box center [688, 117] width 169 height 27
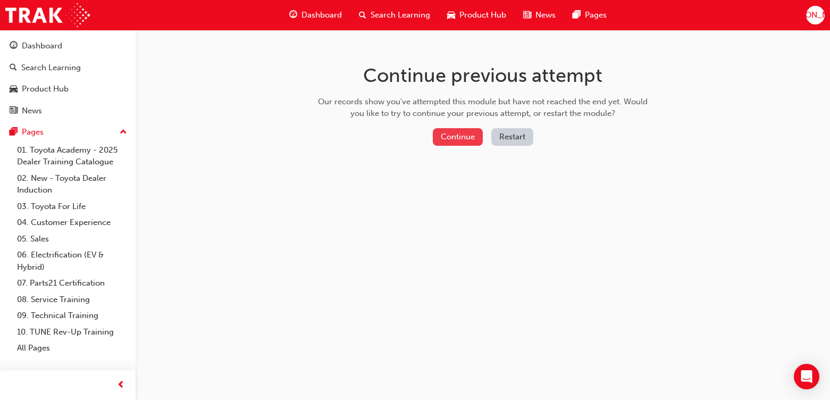
click at [465, 133] on button "Continue" at bounding box center [458, 137] width 50 height 18
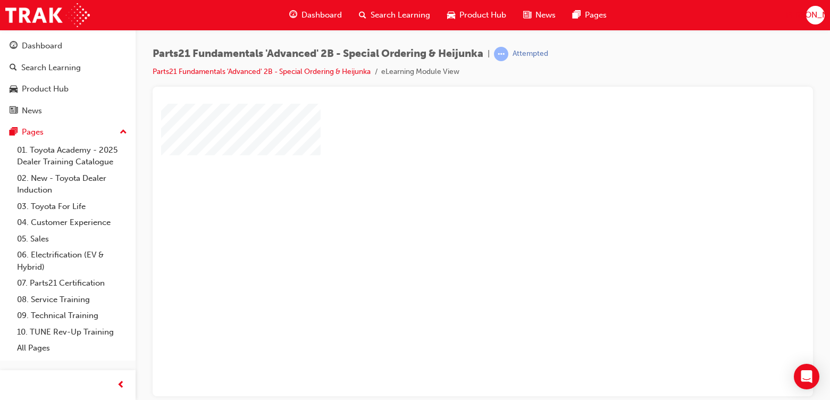
scroll to position [53, 0]
click at [452, 165] on div "play" at bounding box center [452, 165] width 0 height 0
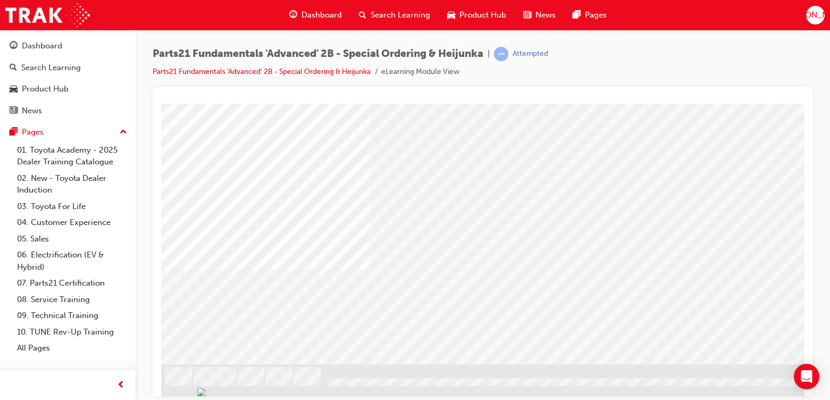
scroll to position [0, 0]
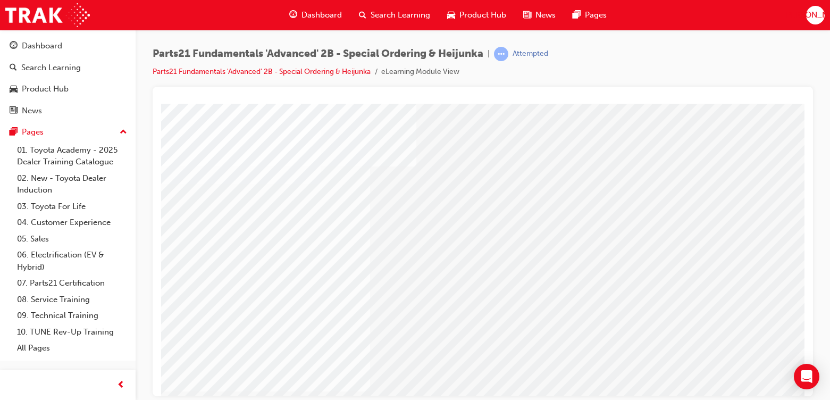
drag, startPoint x: 274, startPoint y: 364, endPoint x: 353, endPoint y: 377, distance: 79.7
click at [416, 379] on div "Hi 0, I’ll be answering questions and providing you with some handy hints..." at bounding box center [522, 306] width 723 height 407
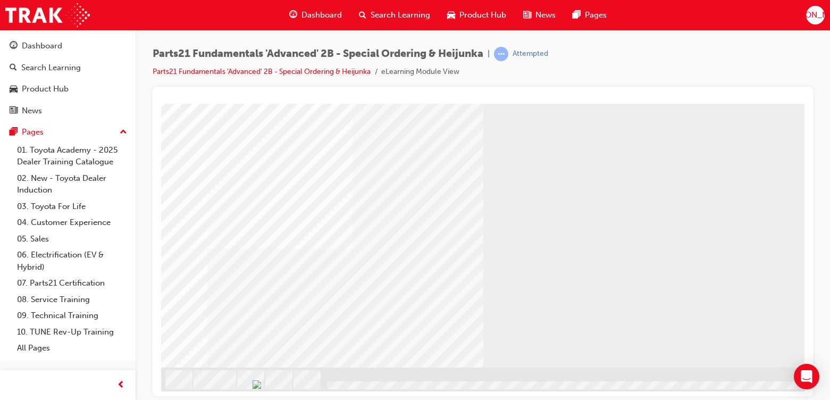
scroll to position [122, 0]
click at [126, 383] on div "button" at bounding box center [120, 384] width 21 height 21
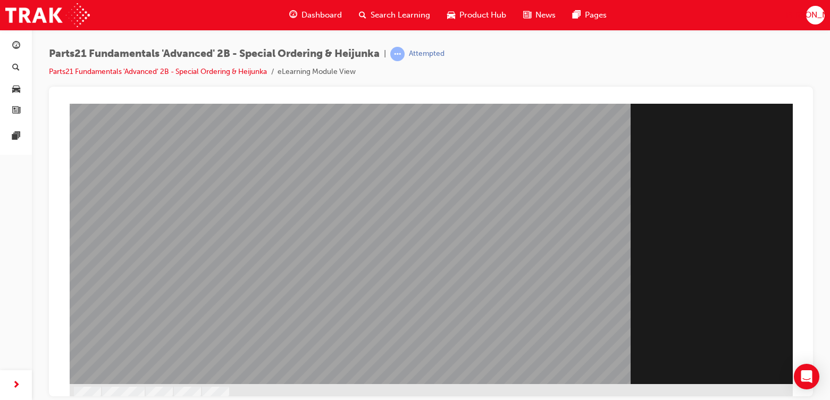
scroll to position [114, 0]
